Goal: Entertainment & Leisure: Consume media (video, audio)

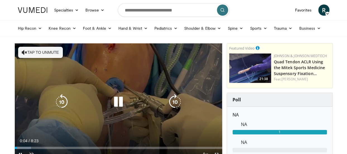
click at [41, 53] on button "Tap to unmute" at bounding box center [40, 52] width 45 height 11
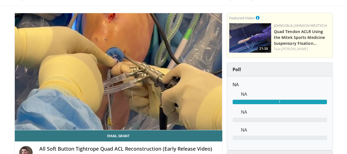
scroll to position [34, 0]
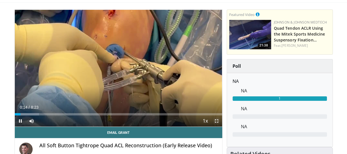
click at [217, 120] on span "Video Player" at bounding box center [216, 120] width 11 height 11
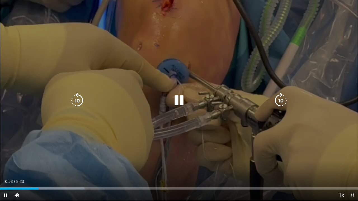
click at [176, 98] on icon "Video Player" at bounding box center [179, 101] width 16 height 16
click at [182, 100] on icon "Video Player" at bounding box center [179, 101] width 16 height 16
click at [164, 134] on div "10 seconds Tap to unmute" at bounding box center [179, 100] width 358 height 201
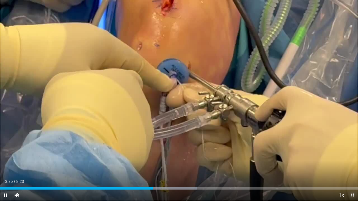
click at [347, 153] on span "Video Player" at bounding box center [352, 195] width 11 height 11
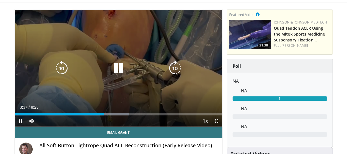
click at [120, 67] on icon "Video Player" at bounding box center [119, 68] width 16 height 16
